Goal: Check status: Check status

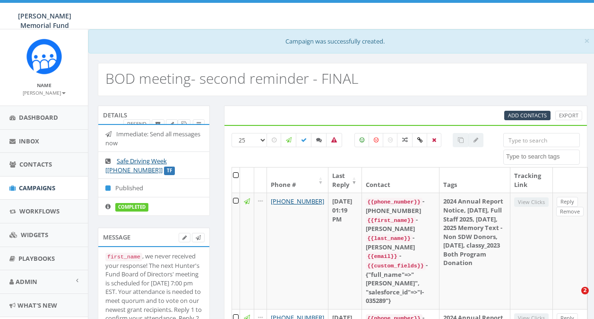
select select
click at [31, 190] on span "Campaigns" at bounding box center [37, 187] width 36 height 9
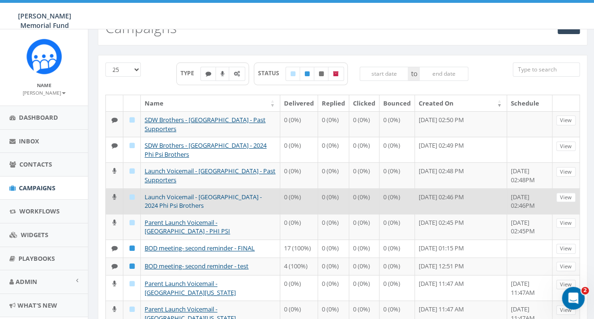
scroll to position [95, 0]
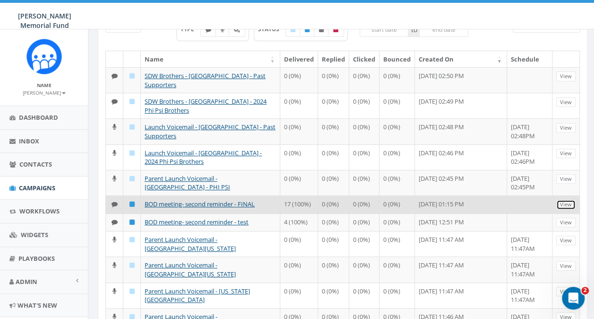
click at [566, 202] on link "View" at bounding box center [566, 205] width 19 height 10
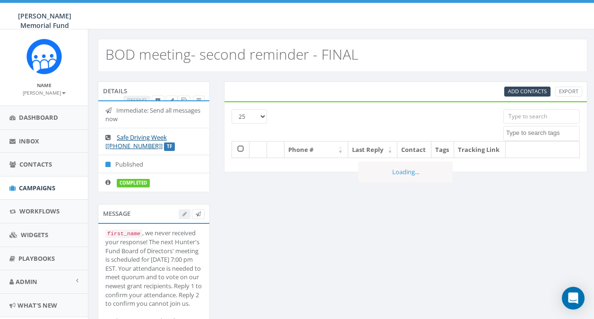
select select
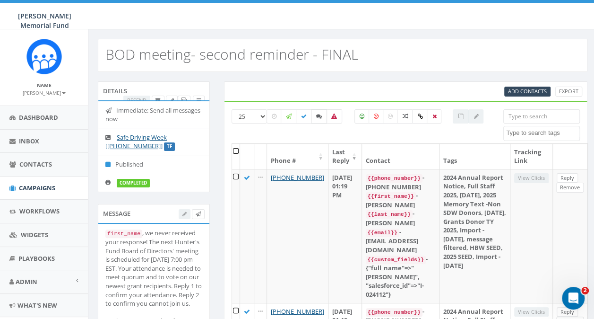
click at [319, 117] on icon at bounding box center [319, 116] width 6 height 6
checkbox input "true"
